Goal: Use online tool/utility: Utilize a website feature to perform a specific function

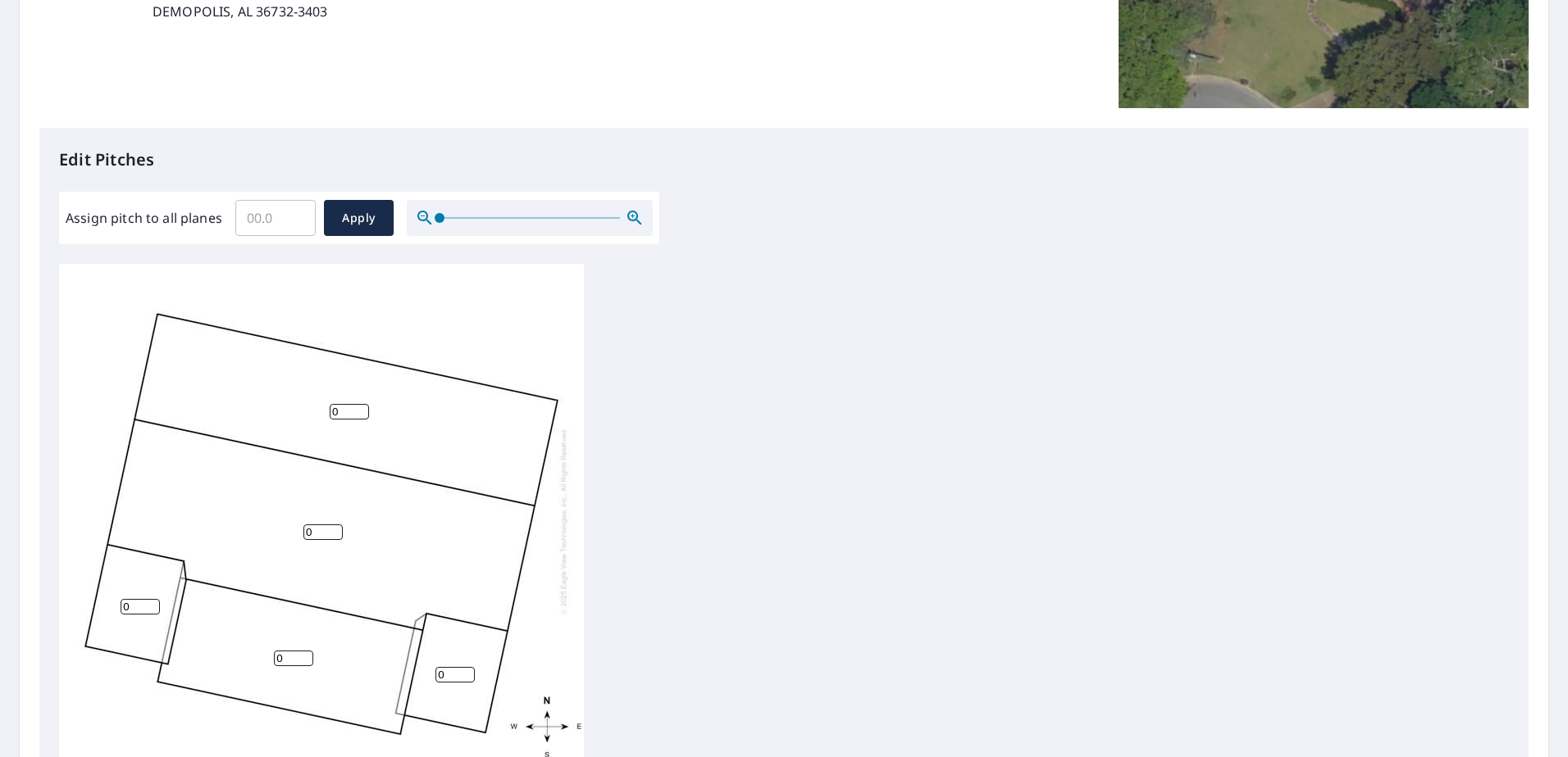
scroll to position [328, 0]
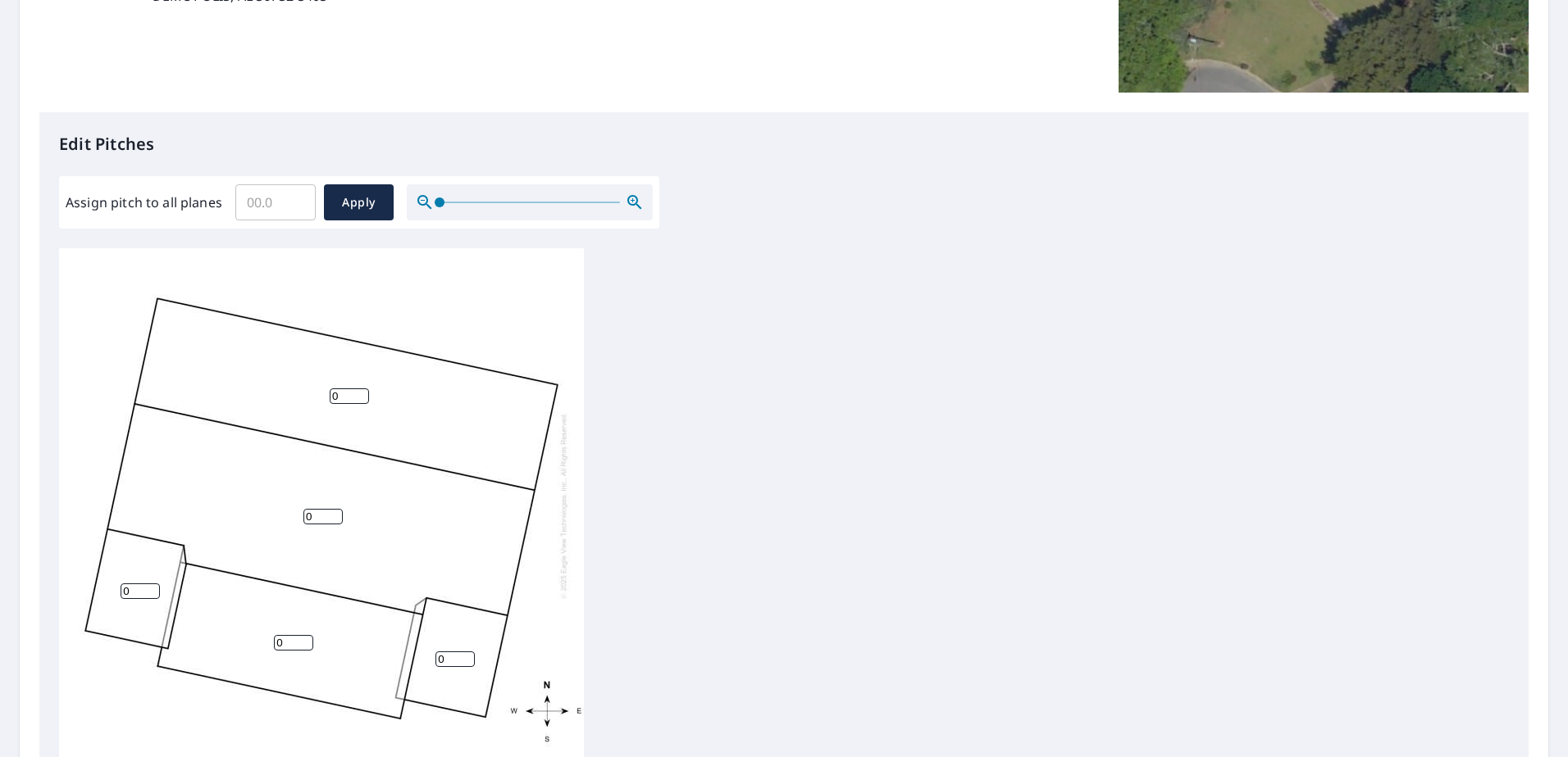
click at [144, 593] on input "0" at bounding box center [140, 591] width 39 height 16
drag, startPoint x: 140, startPoint y: 591, endPoint x: 115, endPoint y: 587, distance: 25.3
click at [115, 587] on div "0 0 0 0 0" at bounding box center [321, 506] width 524 height 515
type input "7"
drag, startPoint x: 292, startPoint y: 641, endPoint x: 269, endPoint y: 643, distance: 23.1
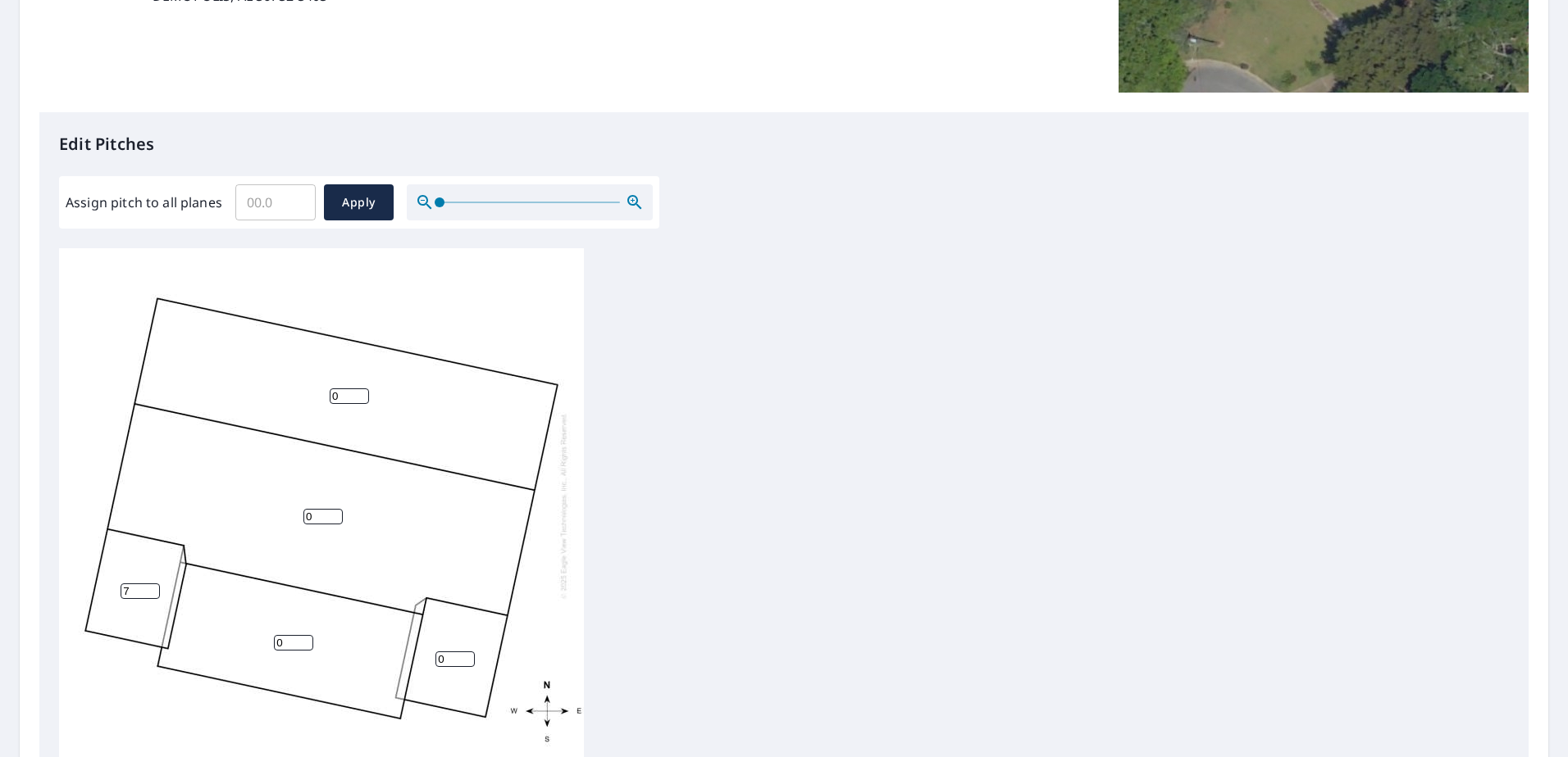
click at [269, 643] on div "0 0 0 0 7" at bounding box center [321, 506] width 524 height 515
type input "7"
drag, startPoint x: 450, startPoint y: 659, endPoint x: 409, endPoint y: 634, distance: 48.0
click at [411, 655] on div "0 0 7 0 7" at bounding box center [321, 506] width 524 height 515
type input "7"
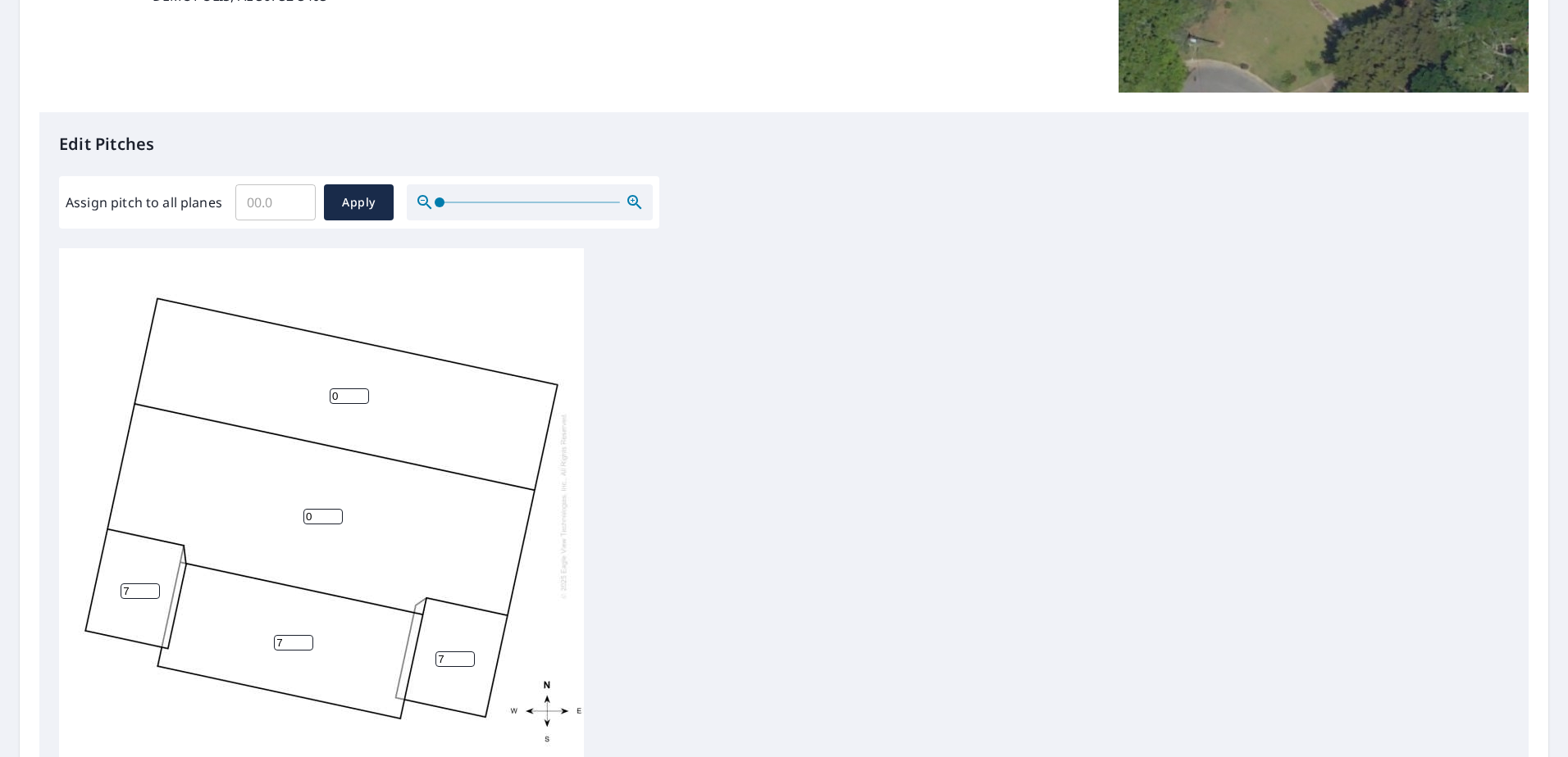
drag, startPoint x: 319, startPoint y: 512, endPoint x: 290, endPoint y: 515, distance: 29.2
click at [290, 515] on div "0 0 7 7 7" at bounding box center [321, 506] width 524 height 515
type input "7"
click at [343, 395] on input "0" at bounding box center [349, 396] width 39 height 16
drag, startPoint x: 342, startPoint y: 395, endPoint x: 312, endPoint y: 389, distance: 30.6
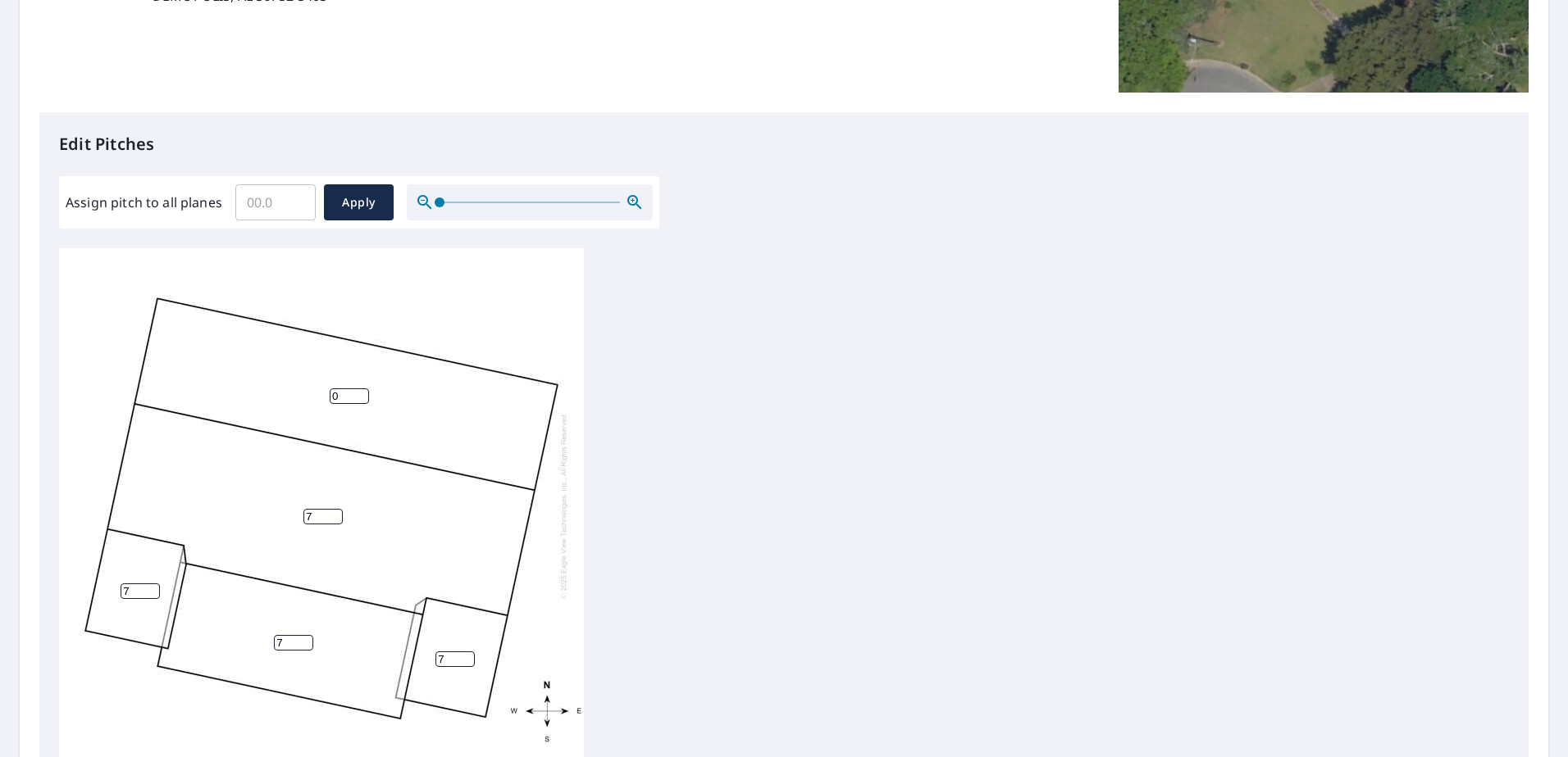
click at [312, 389] on div "7 0 7 7 7" at bounding box center [321, 506] width 524 height 515
type input "4"
click at [344, 196] on span "Apply" at bounding box center [359, 203] width 43 height 21
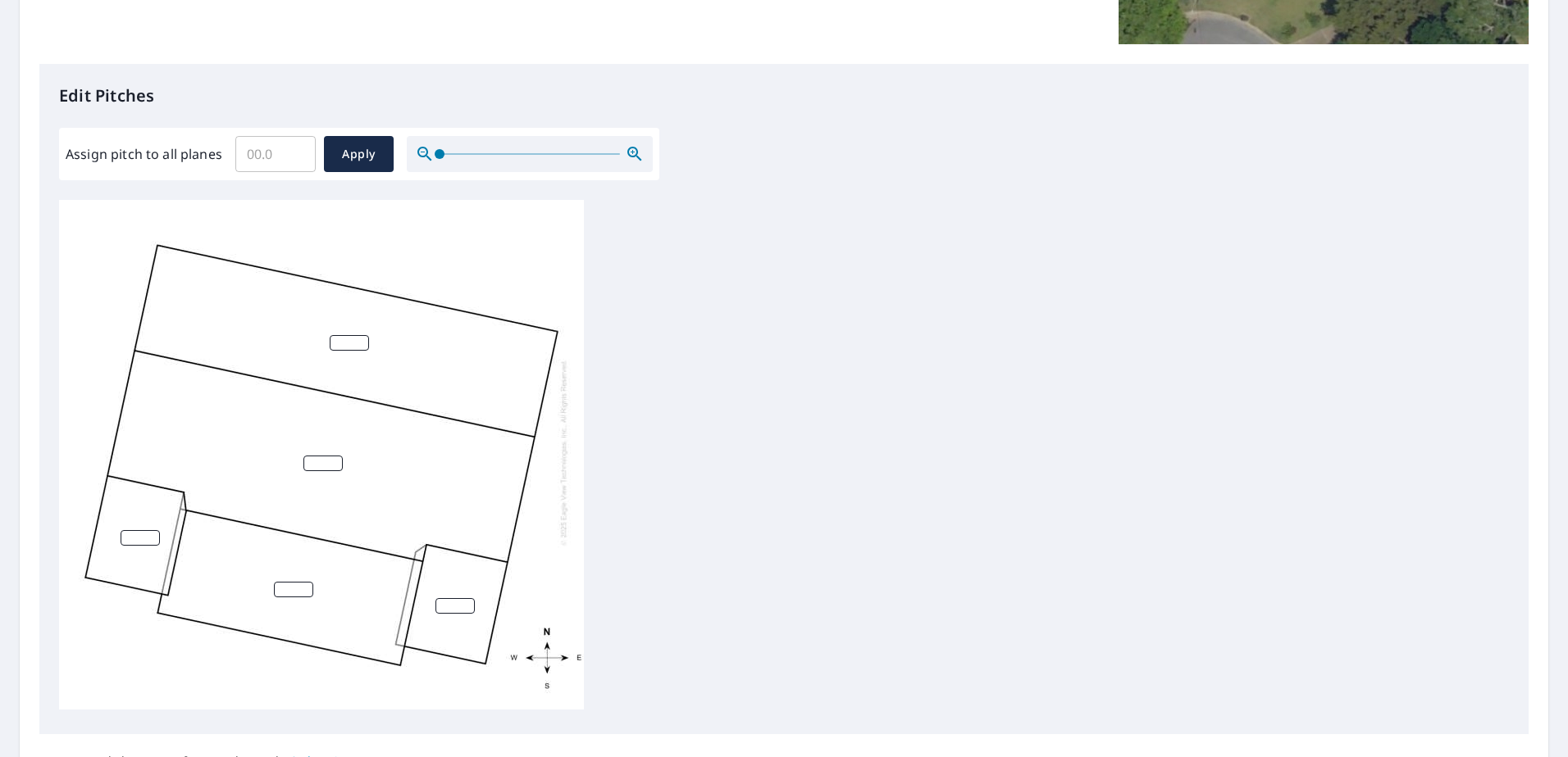
click at [277, 581] on input "number" at bounding box center [293, 589] width 39 height 16
type input "7"
click at [440, 598] on input "number" at bounding box center [455, 606] width 39 height 16
type input "7"
click at [133, 530] on input "number" at bounding box center [140, 538] width 39 height 16
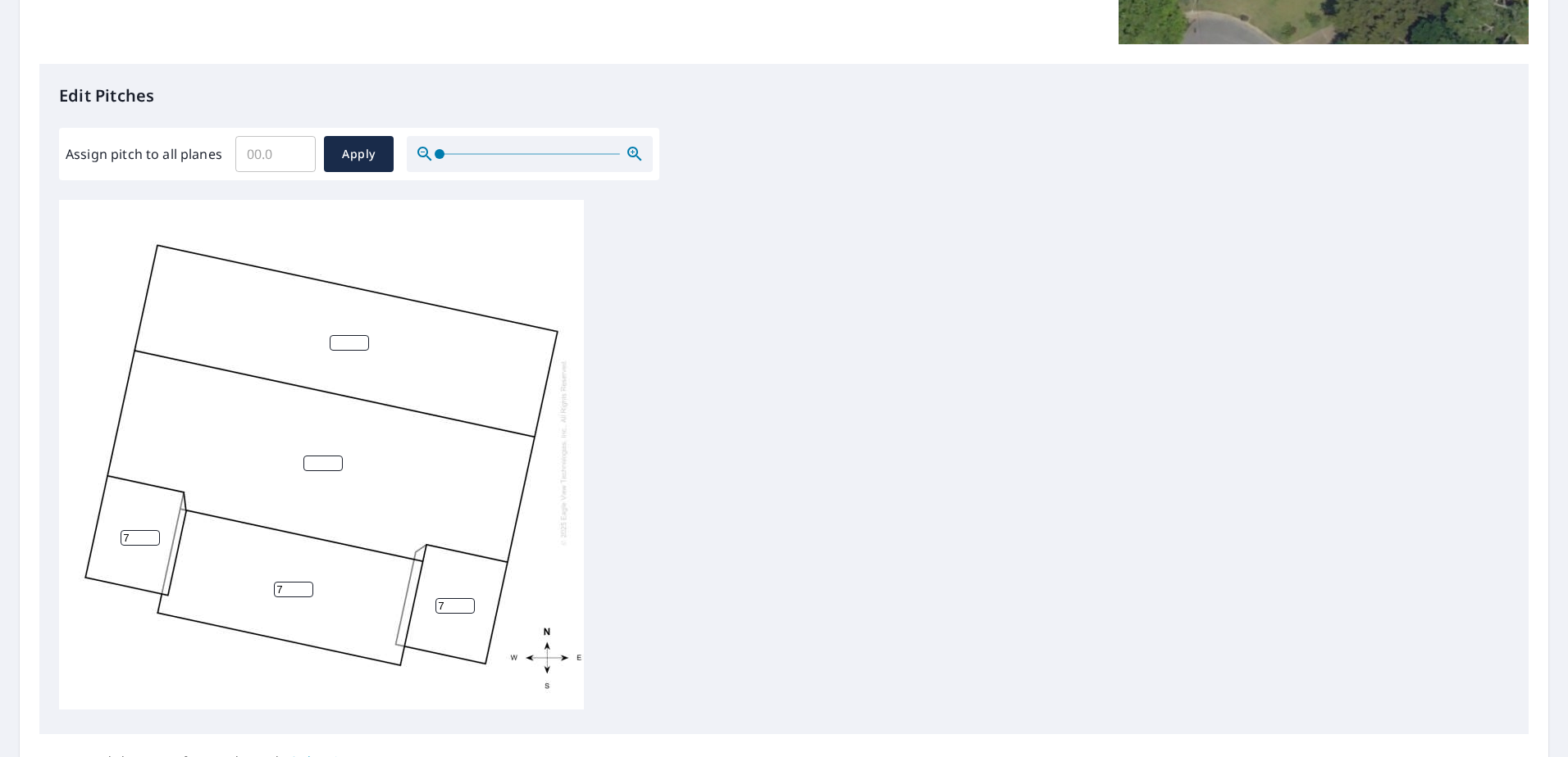
type input "7"
click at [304, 455] on input "number" at bounding box center [323, 463] width 39 height 16
type input "7"
click at [342, 335] on input "number" at bounding box center [349, 343] width 39 height 16
type input "4"
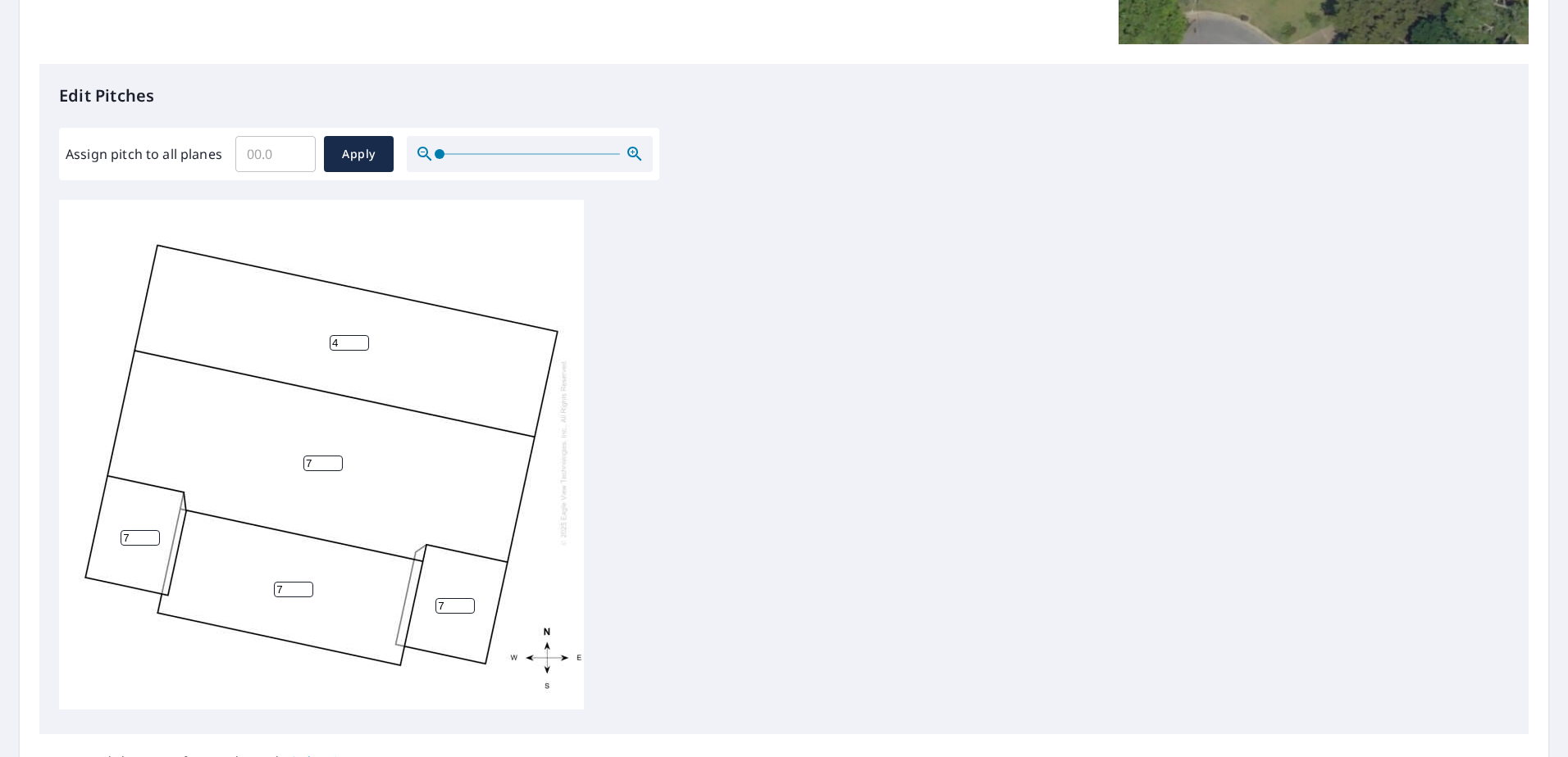
click at [784, 314] on div "7 4 7 7 7" at bounding box center [784, 457] width 1450 height 515
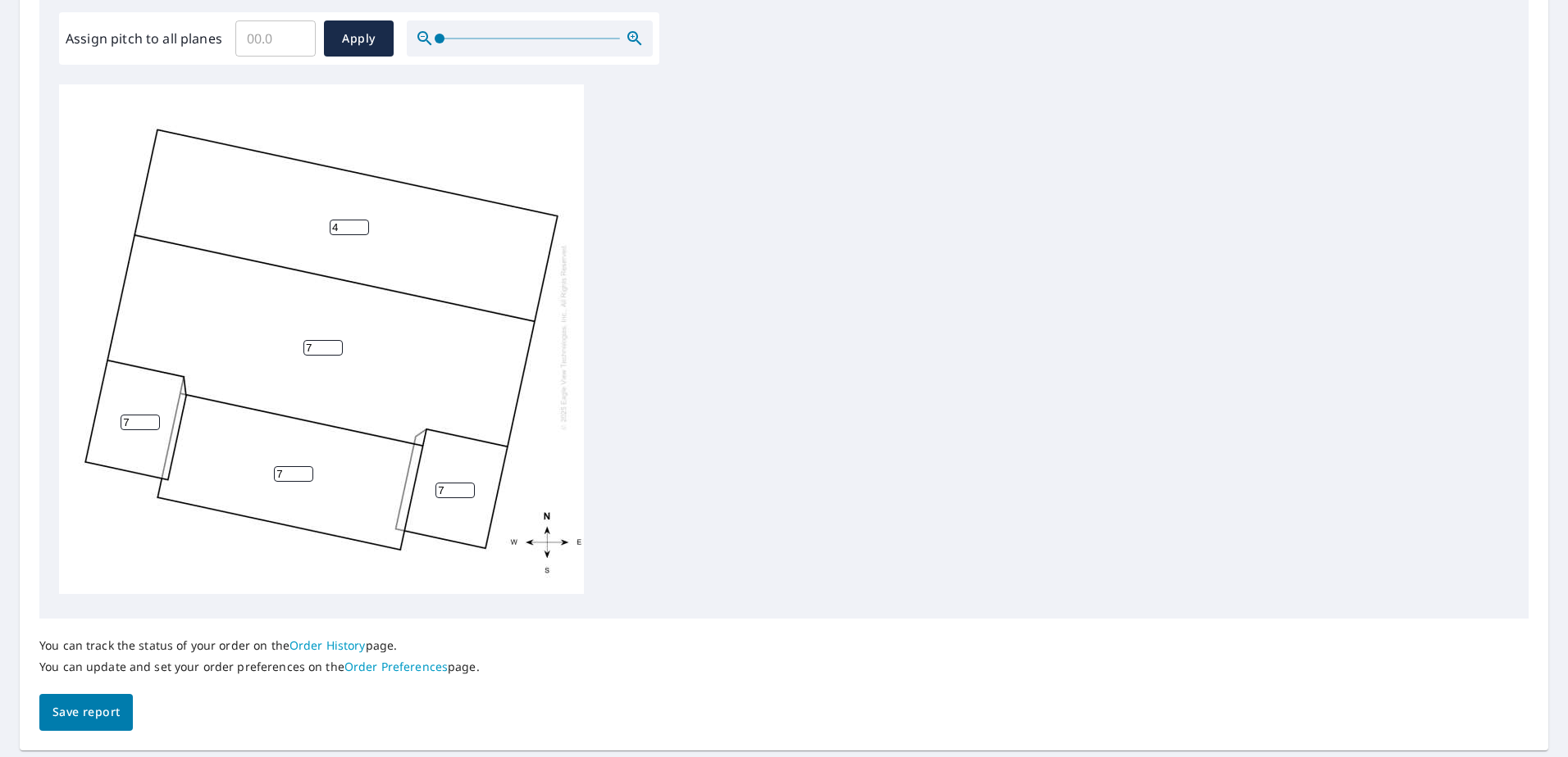
click at [94, 710] on span "Save report" at bounding box center [85, 713] width 67 height 21
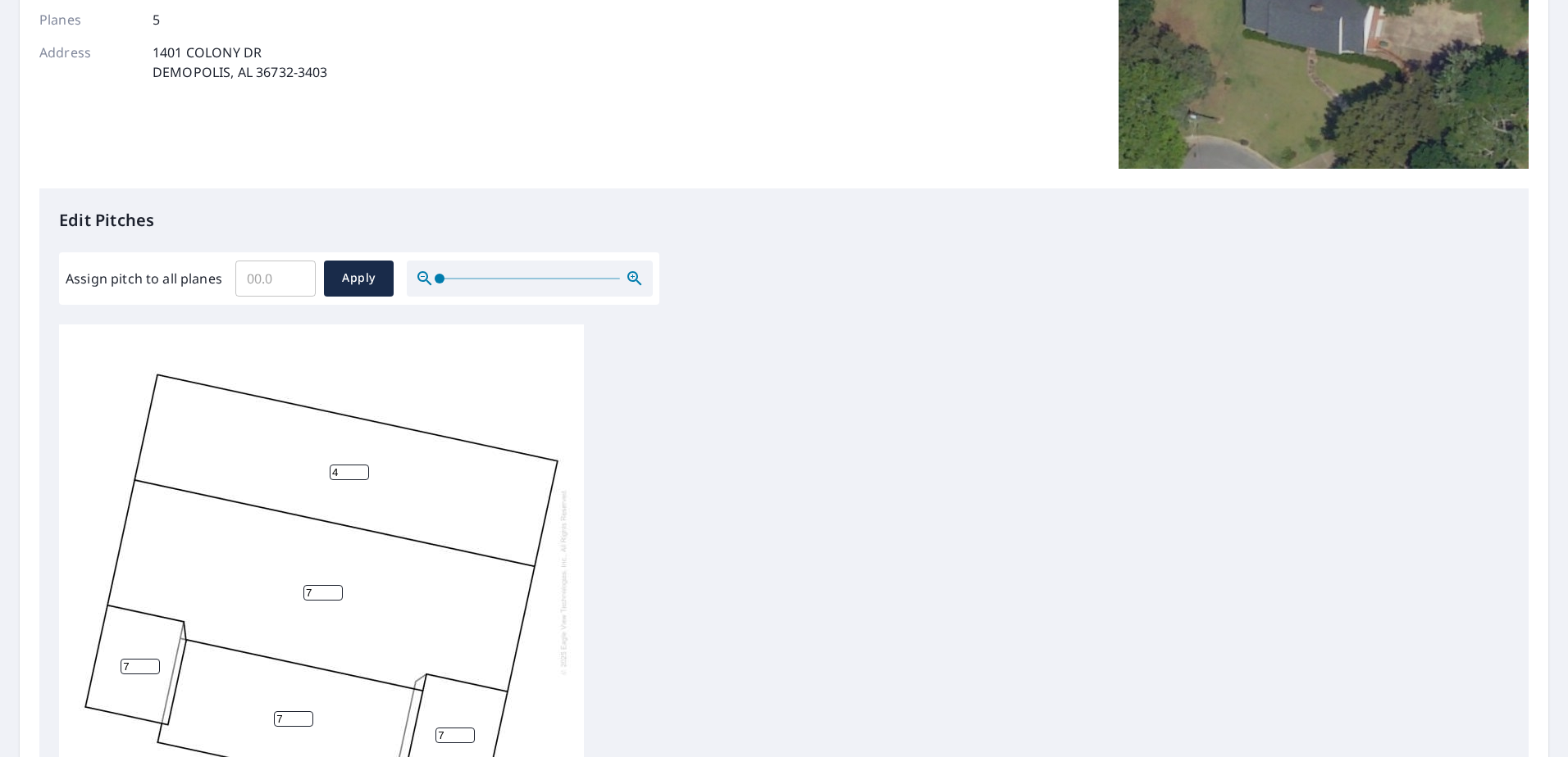
scroll to position [0, 0]
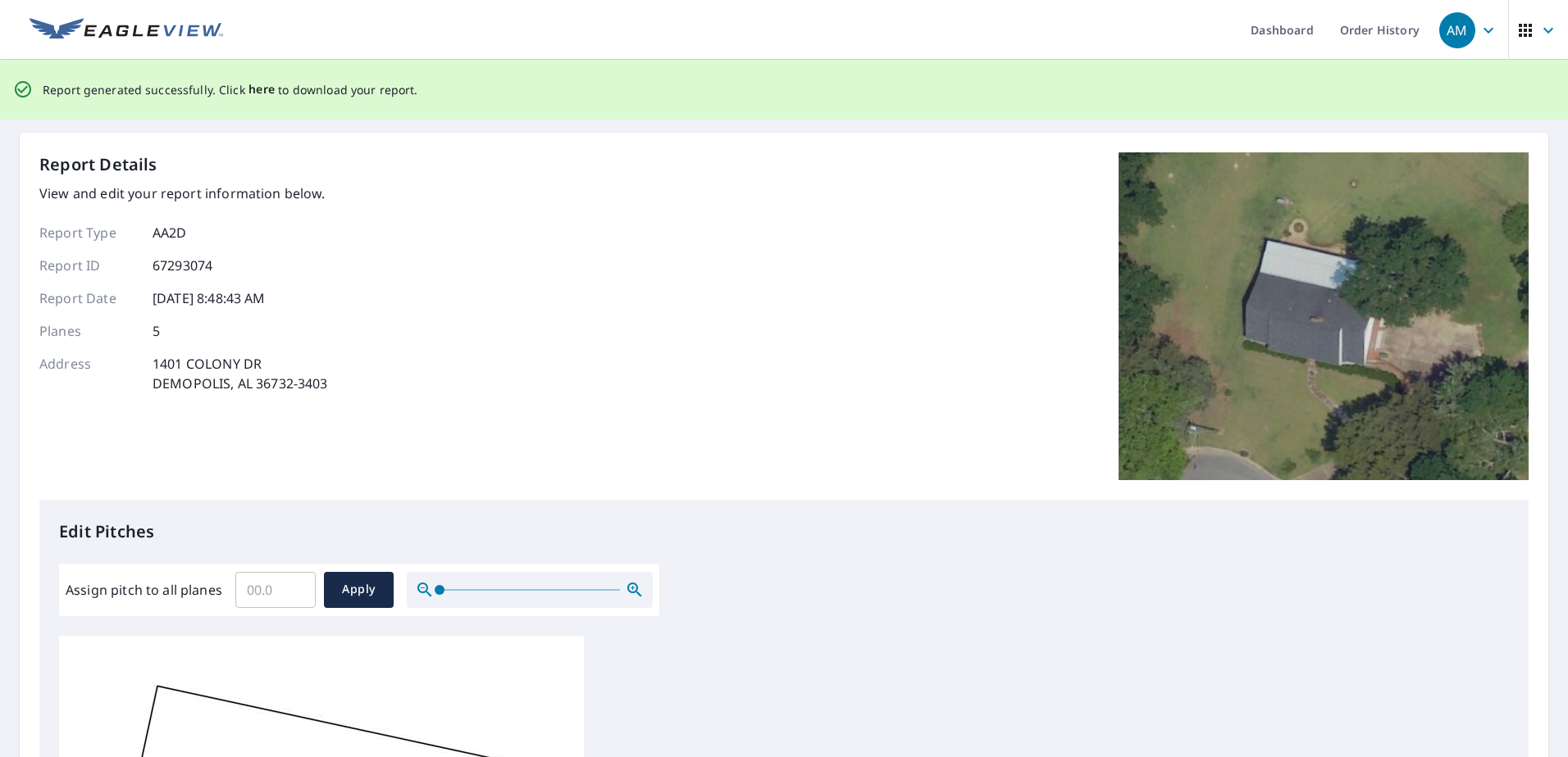
click at [250, 95] on span "here" at bounding box center [262, 90] width 27 height 21
